Goal: Information Seeking & Learning: Learn about a topic

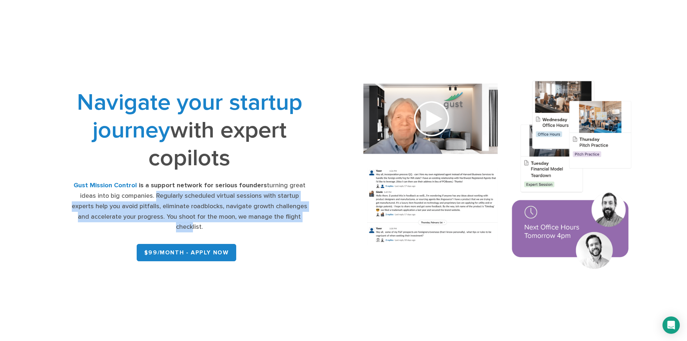
drag, startPoint x: 144, startPoint y: 200, endPoint x: 295, endPoint y: 223, distance: 152.6
click at [295, 223] on div "Gust Mission Control is a support network for serious founders turning great id…" at bounding box center [189, 206] width 238 height 52
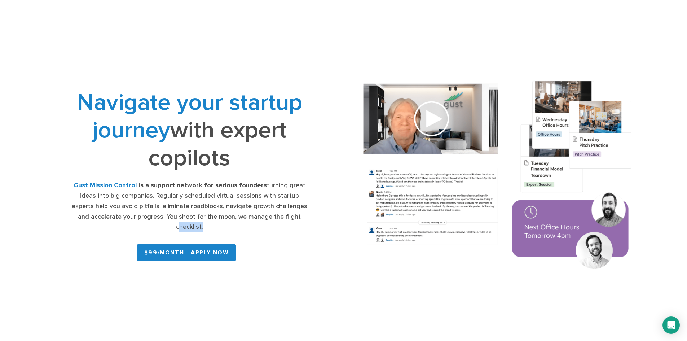
click at [295, 223] on div "Gust Mission Control is a support network for serious founders turning great id…" at bounding box center [189, 206] width 238 height 52
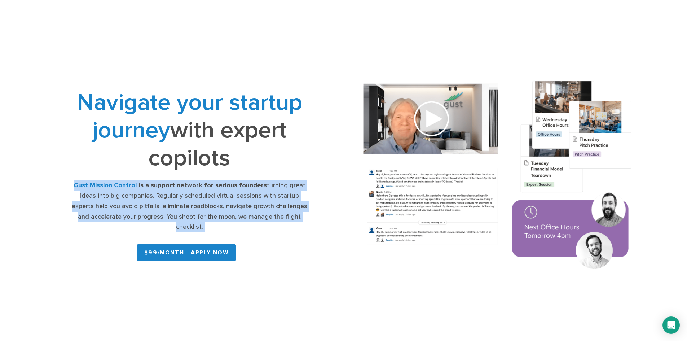
click at [295, 223] on div "Gust Mission Control is a support network for serious founders turning great id…" at bounding box center [189, 206] width 238 height 52
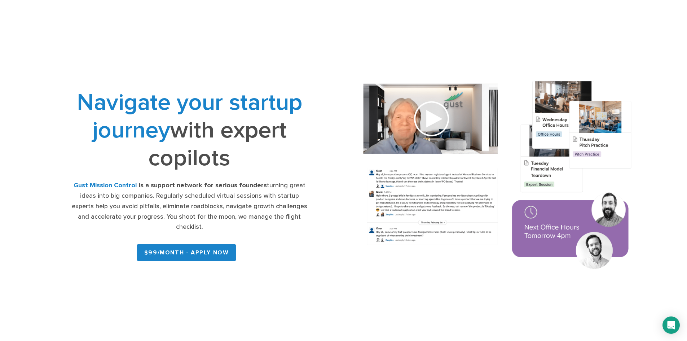
click at [198, 64] on div "Navigate your startup journey with expert copilots Gust Mission Control is a su…" at bounding box center [344, 176] width 642 height 249
click at [174, 220] on div "Gust Mission Control is a support network for serious founders turning great id…" at bounding box center [189, 206] width 238 height 52
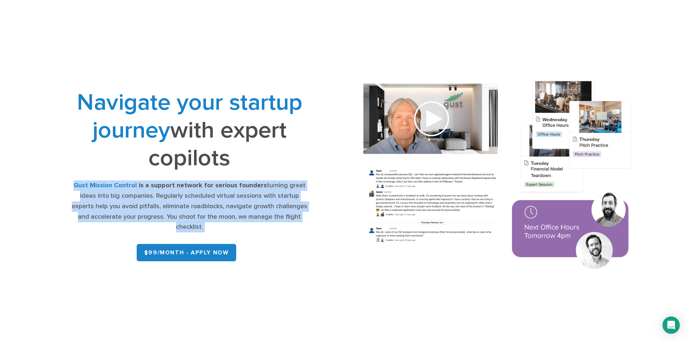
click at [174, 220] on div "Gust Mission Control is a support network for serious founders turning great id…" at bounding box center [189, 206] width 238 height 52
click at [170, 189] on strong "is a support network for serious founders" at bounding box center [203, 186] width 128 height 8
